Goal: Information Seeking & Learning: Learn about a topic

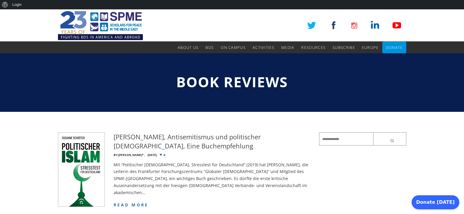
click at [91, 39] on img at bounding box center [100, 25] width 85 height 32
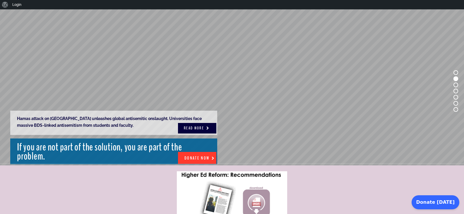
scroll to position [4, 0]
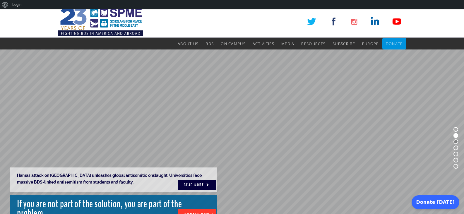
click at [455, 142] on rs-bullet at bounding box center [456, 141] width 5 height 5
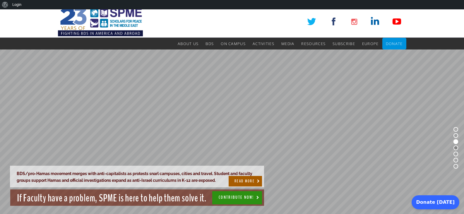
click at [455, 148] on rs-bullet at bounding box center [456, 148] width 5 height 5
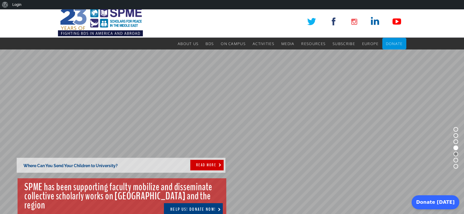
click at [455, 154] on rs-bullet at bounding box center [456, 154] width 5 height 5
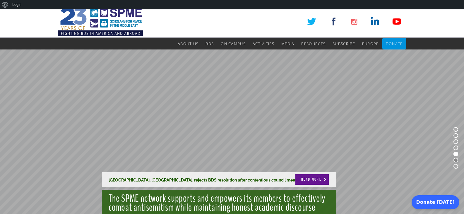
click at [456, 161] on rs-bullet at bounding box center [456, 160] width 5 height 5
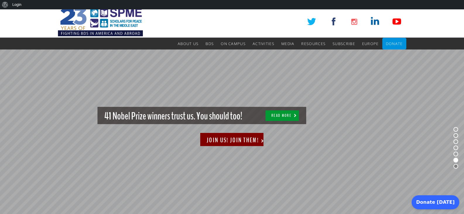
click at [457, 167] on rs-bullet at bounding box center [456, 166] width 5 height 5
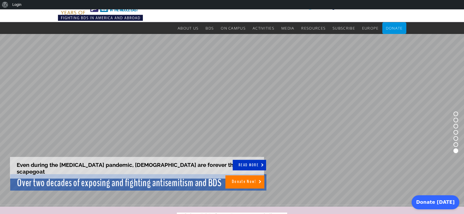
scroll to position [29, 0]
